Goal: Task Accomplishment & Management: Manage account settings

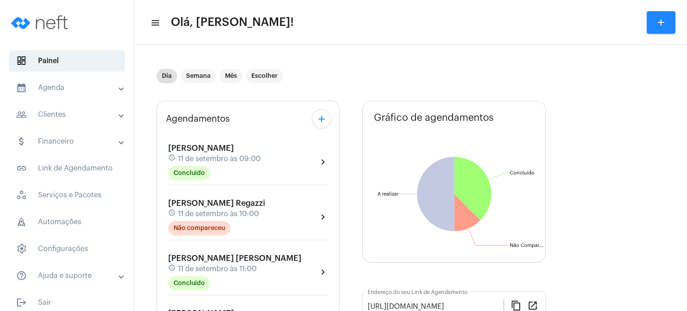
scroll to position [268, 0]
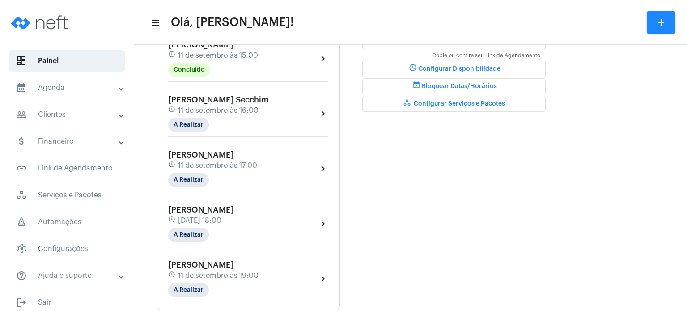
click at [201, 49] on span "[PERSON_NAME]" at bounding box center [201, 45] width 66 height 8
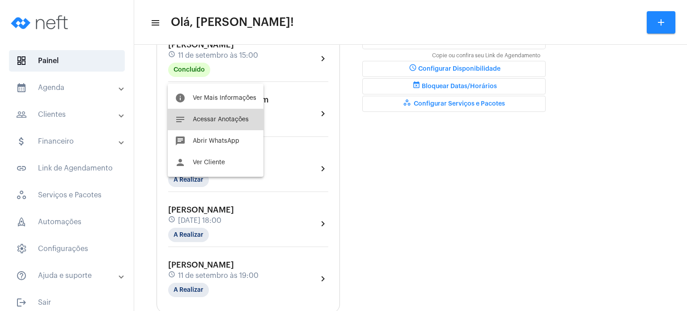
click at [199, 123] on button "notes Acessar Anotações" at bounding box center [216, 119] width 96 height 21
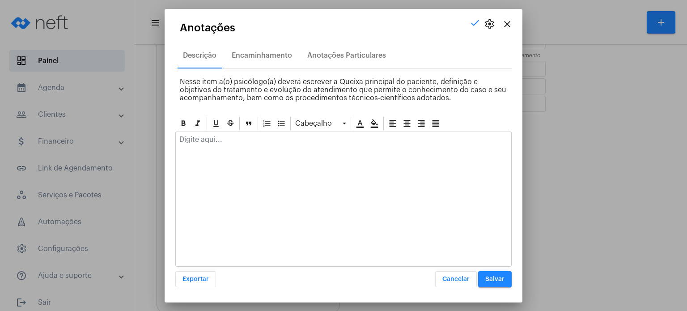
click at [199, 138] on p at bounding box center [343, 140] width 328 height 8
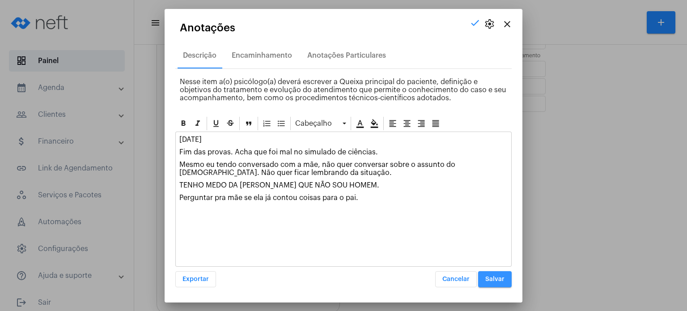
click at [499, 282] on button "Salvar" at bounding box center [495, 279] width 34 height 16
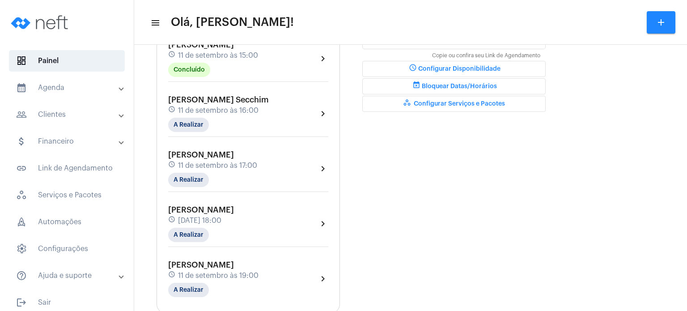
click at [212, 112] on div "schedule [DATE] 16:00" at bounding box center [218, 111] width 101 height 10
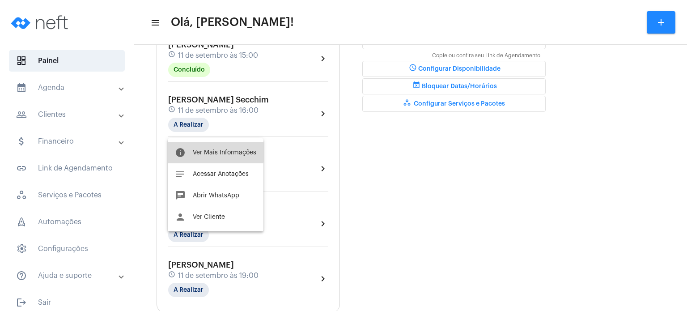
click at [215, 147] on button "info Ver Mais Informações" at bounding box center [216, 152] width 96 height 21
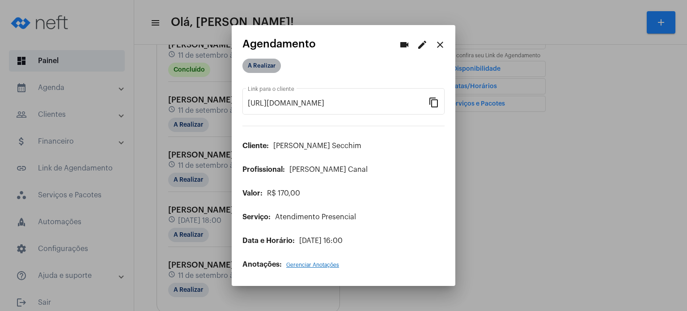
click at [269, 64] on mat-chip "A Realizar" at bounding box center [261, 66] width 38 height 14
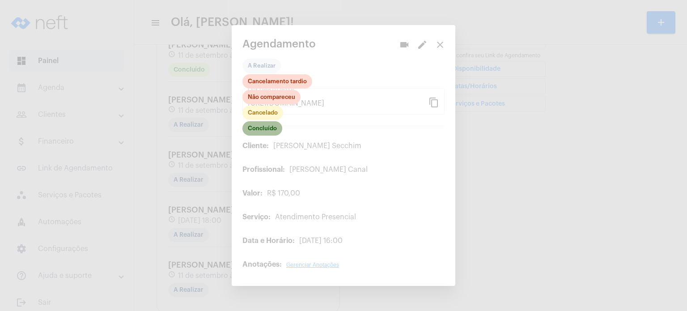
click at [262, 128] on mat-chip "Concluído" at bounding box center [262, 128] width 40 height 14
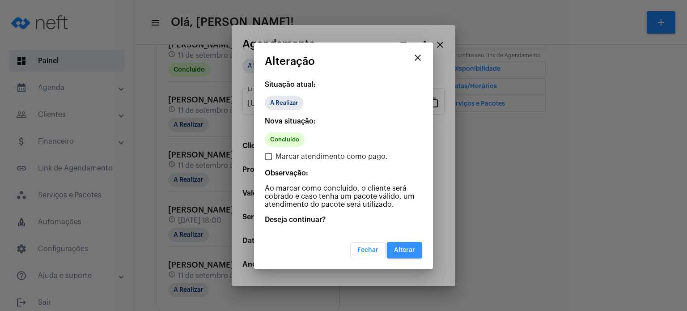
click at [393, 242] on button "Alterar" at bounding box center [404, 250] width 35 height 16
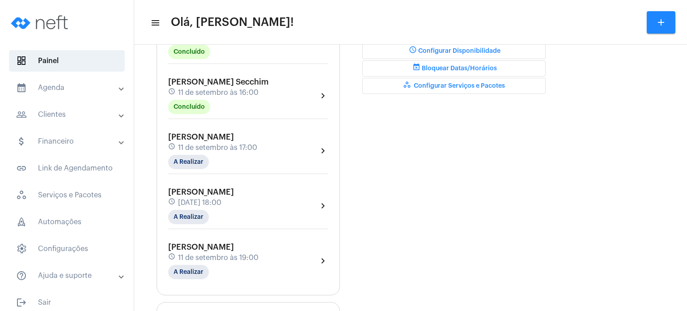
scroll to position [304, 0]
